Goal: Information Seeking & Learning: Learn about a topic

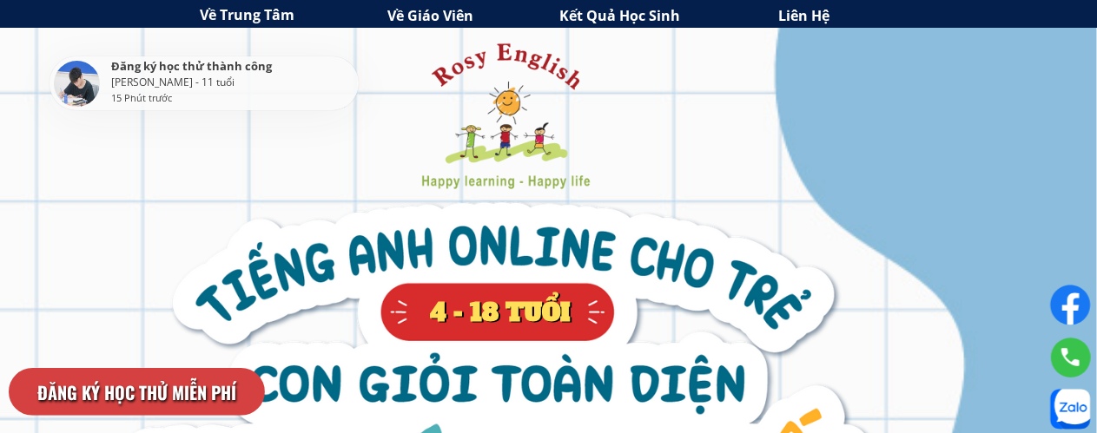
click at [440, 22] on h3 "Về Giáo Viên" at bounding box center [480, 16] width 185 height 23
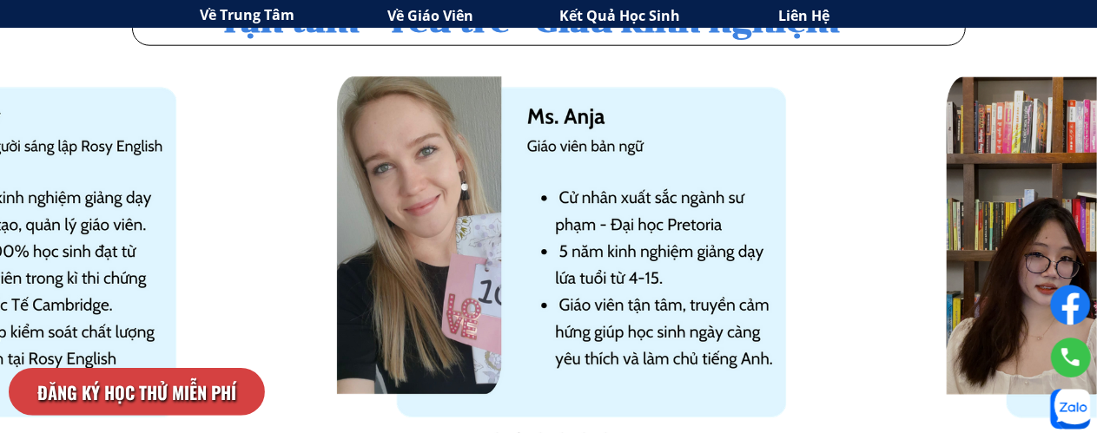
scroll to position [4273, 0]
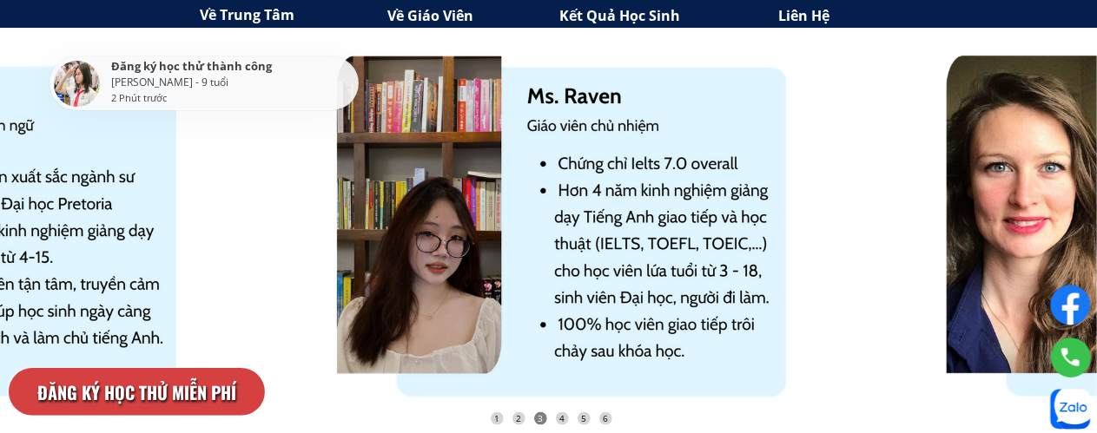
click at [816, 265] on div at bounding box center [538, 263] width 628 height 438
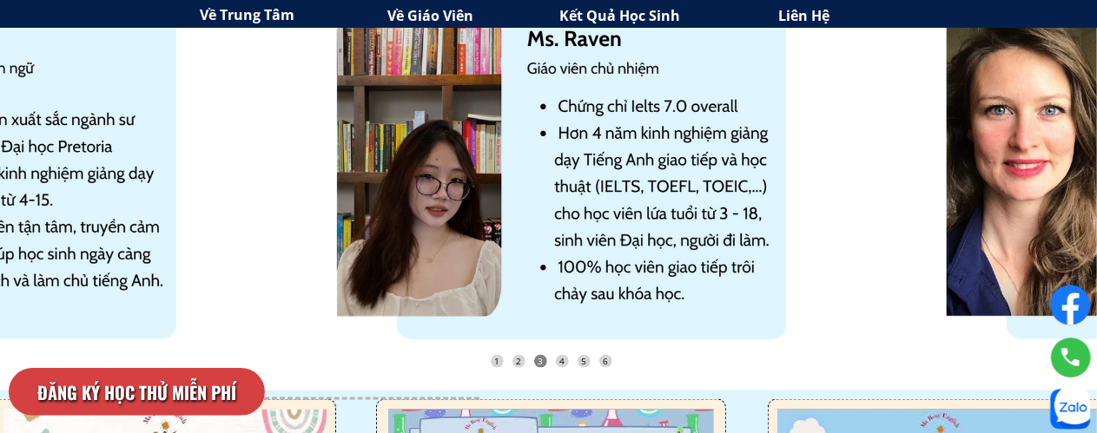
scroll to position [4341, 0]
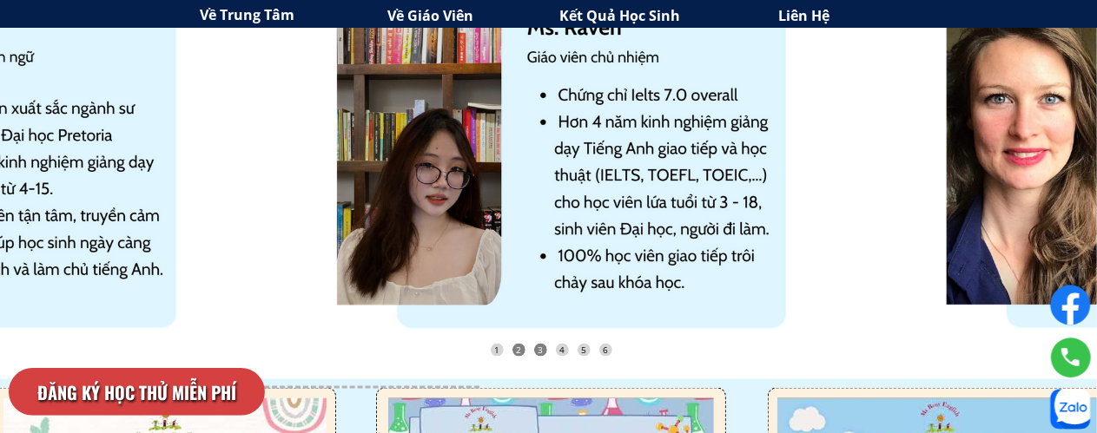
click at [516, 354] on div "2" at bounding box center [518, 350] width 13 height 13
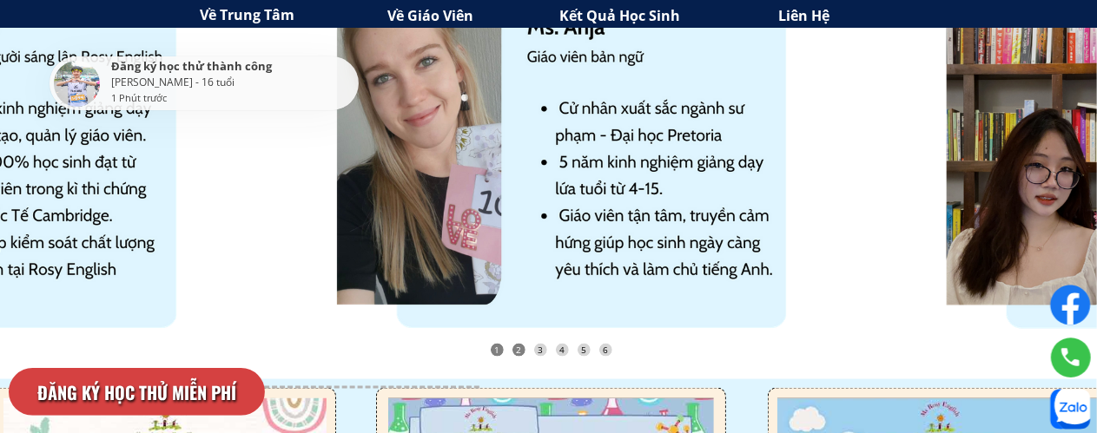
click at [495, 355] on div "1" at bounding box center [497, 350] width 13 height 13
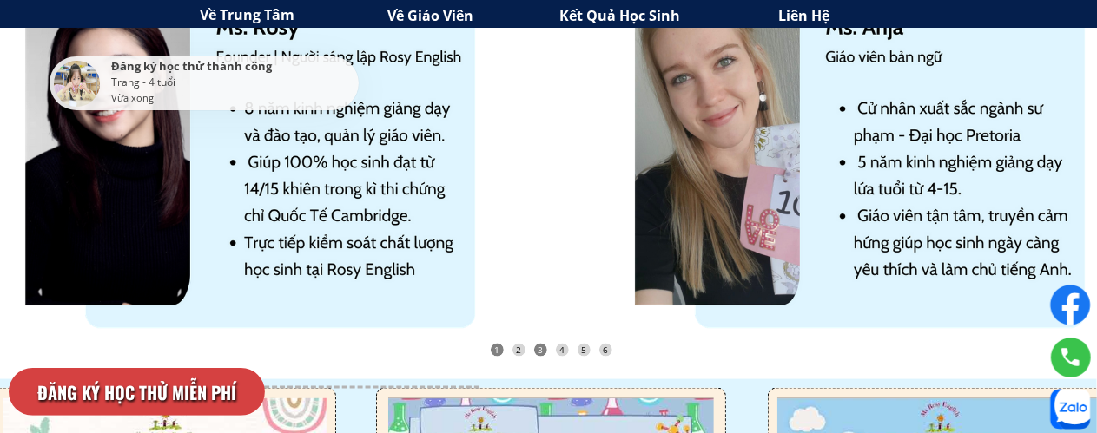
click at [537, 349] on div "3" at bounding box center [540, 350] width 13 height 13
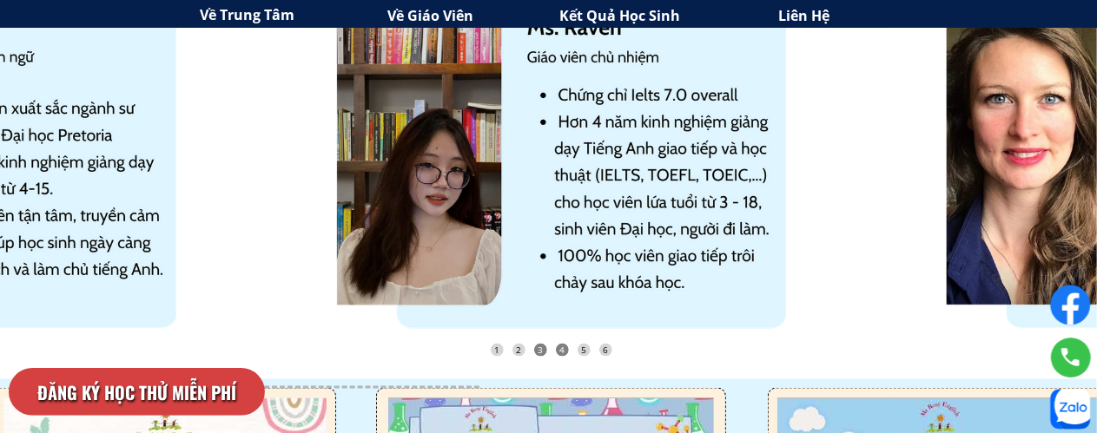
click at [558, 347] on div "4" at bounding box center [562, 350] width 13 height 13
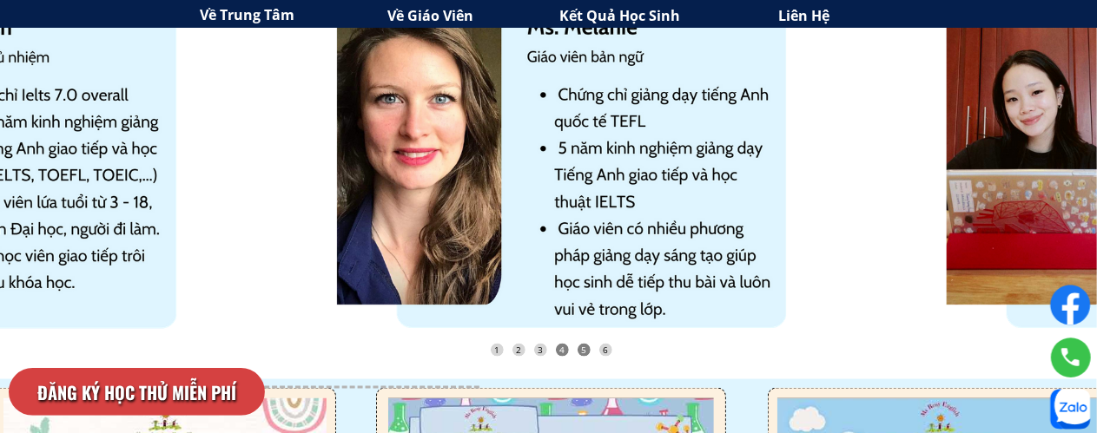
click at [582, 349] on div "5" at bounding box center [584, 350] width 13 height 13
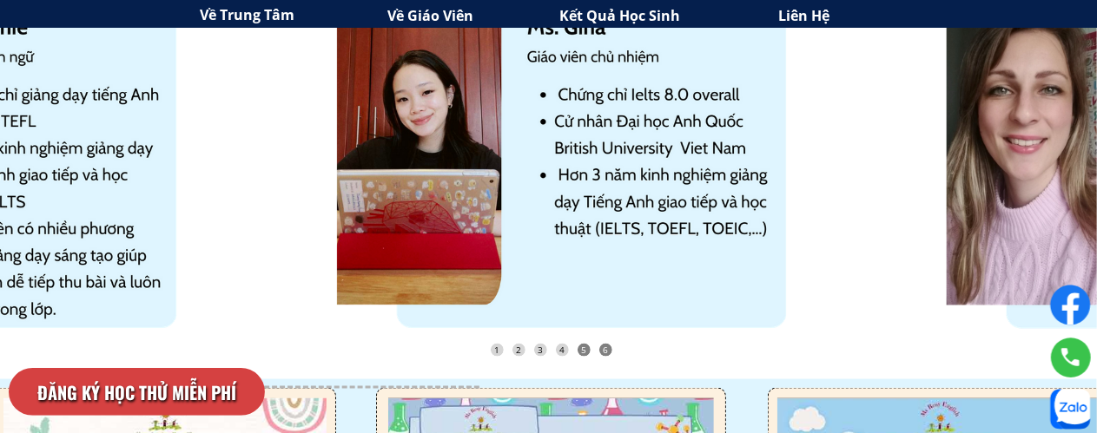
click at [602, 354] on div "6" at bounding box center [605, 350] width 13 height 13
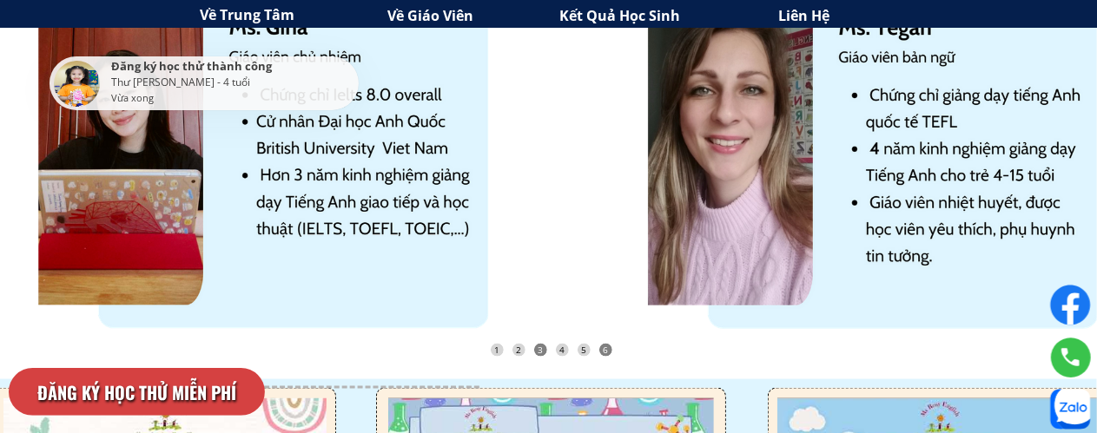
click at [543, 352] on div "3" at bounding box center [540, 350] width 13 height 13
